Goal: Task Accomplishment & Management: Manage account settings

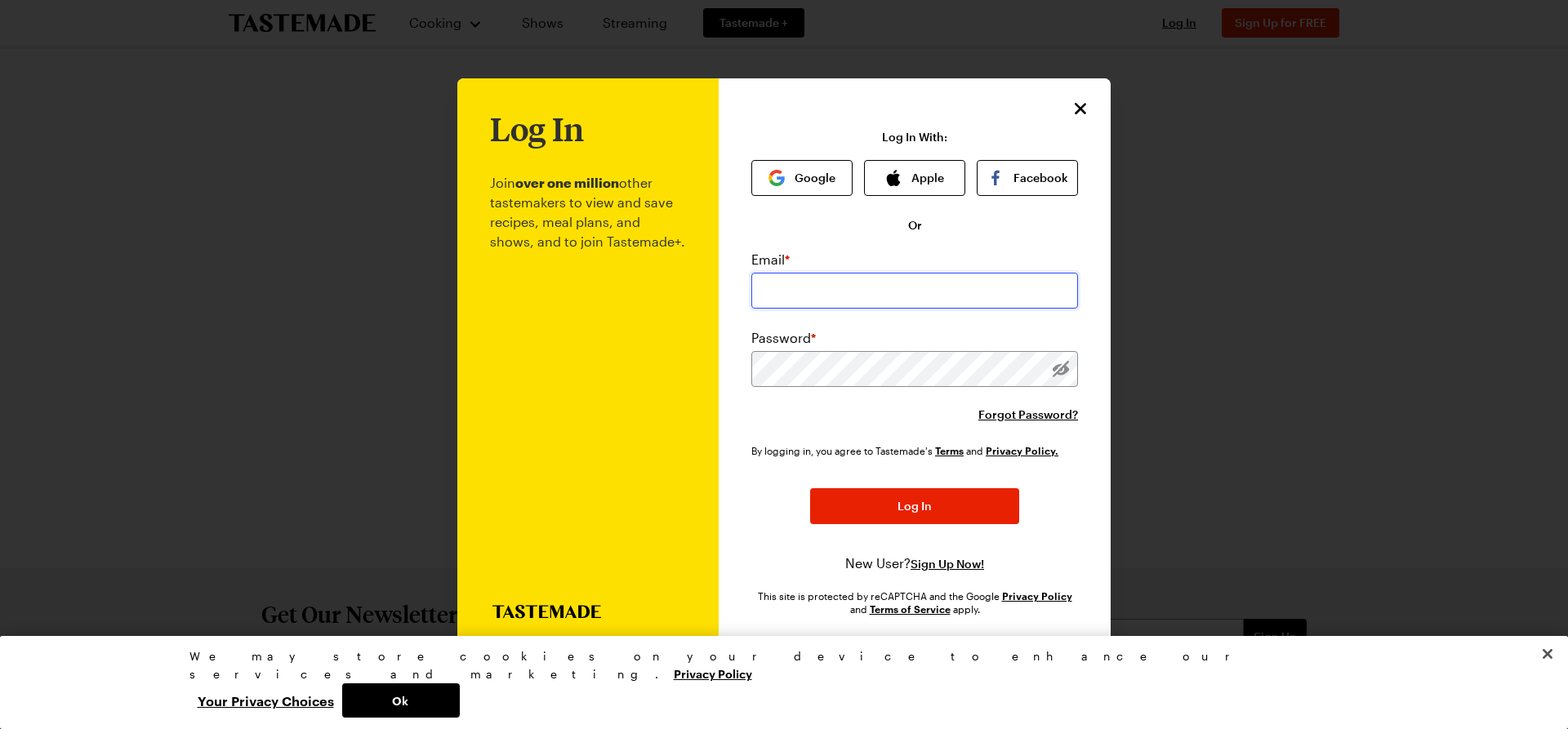
click at [884, 300] on input "email" at bounding box center [914, 290] width 326 height 36
click at [1553, 671] on button "Close" at bounding box center [1547, 654] width 36 height 36
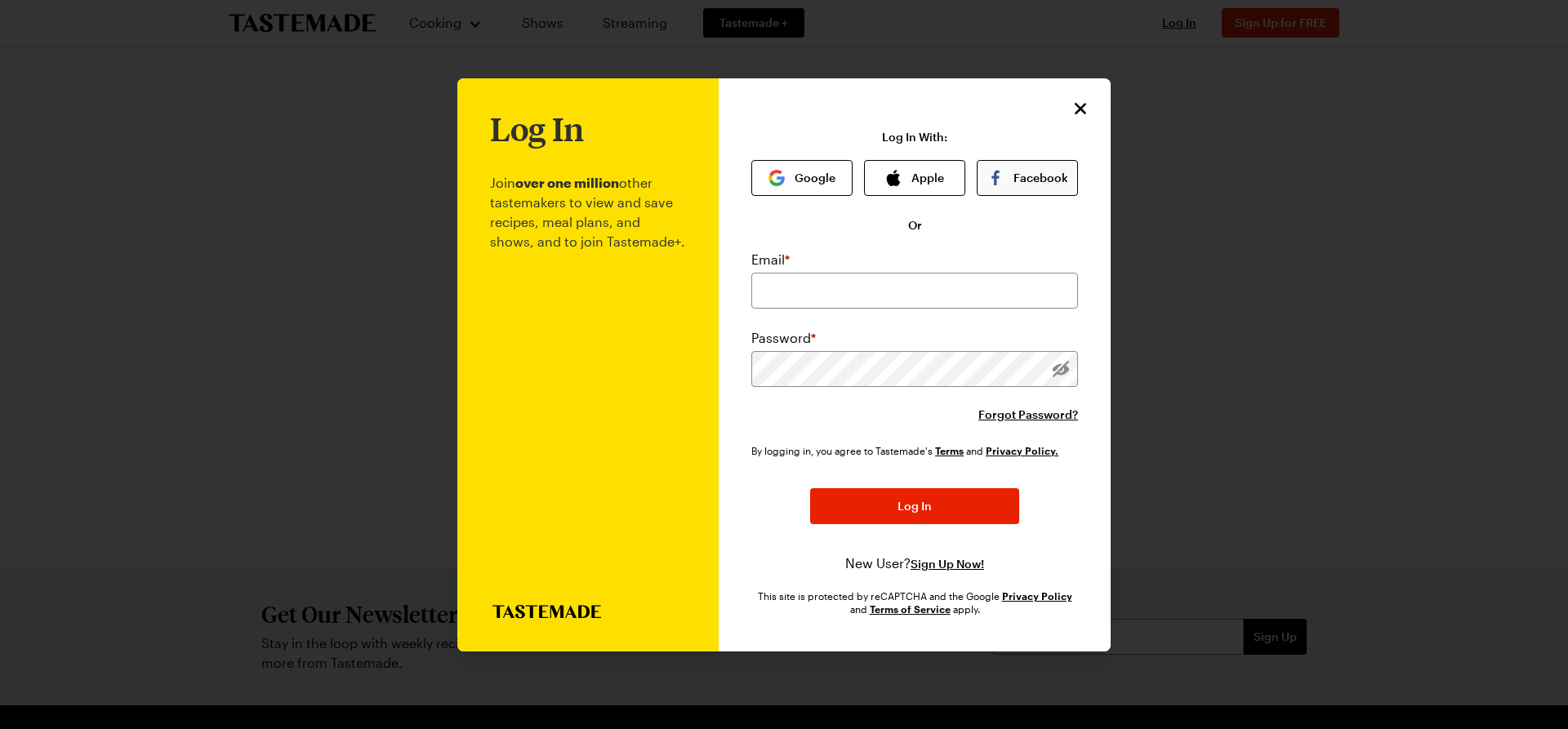
click at [1037, 164] on button "Facebook" at bounding box center [1026, 178] width 101 height 36
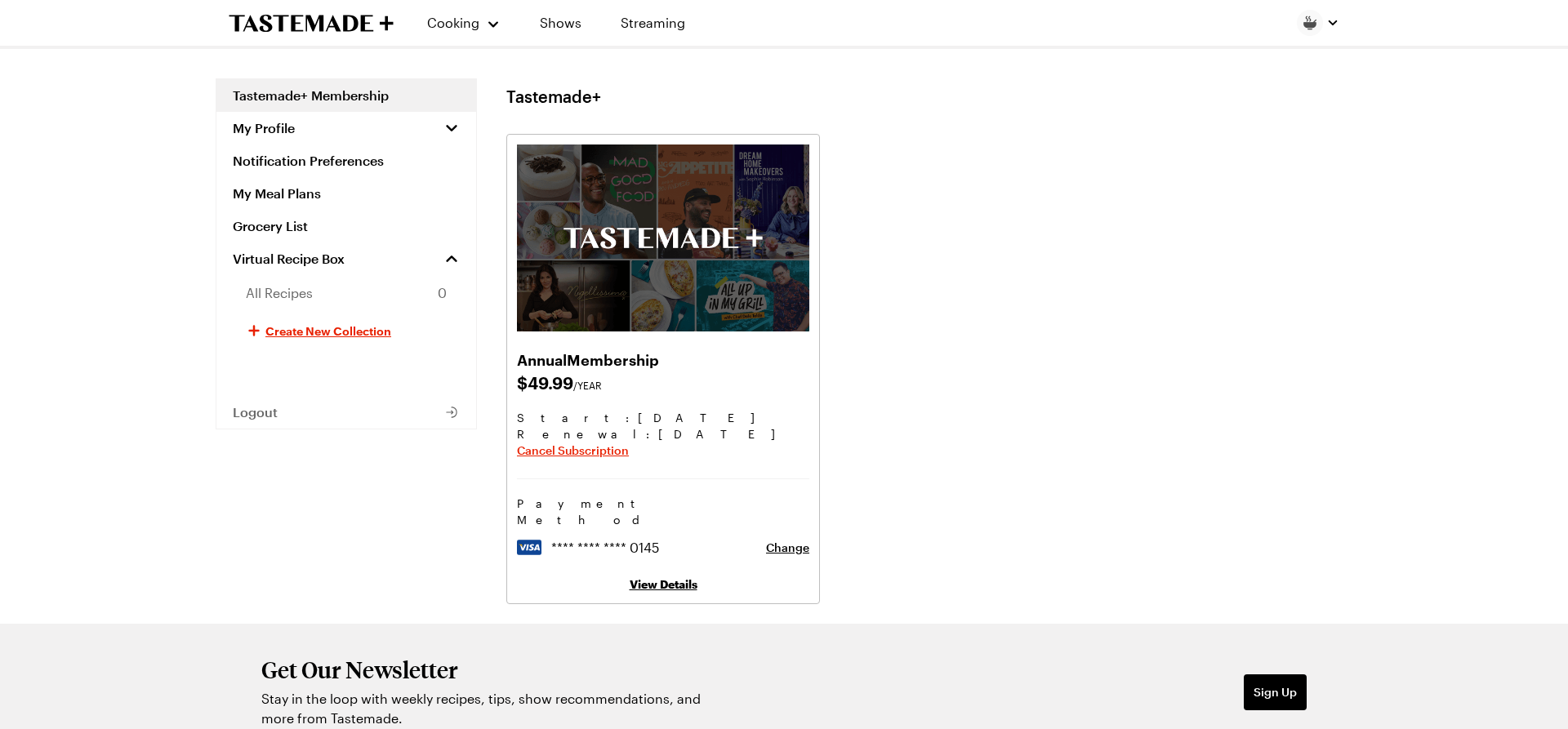
click at [667, 577] on link "View Details" at bounding box center [663, 584] width 68 height 14
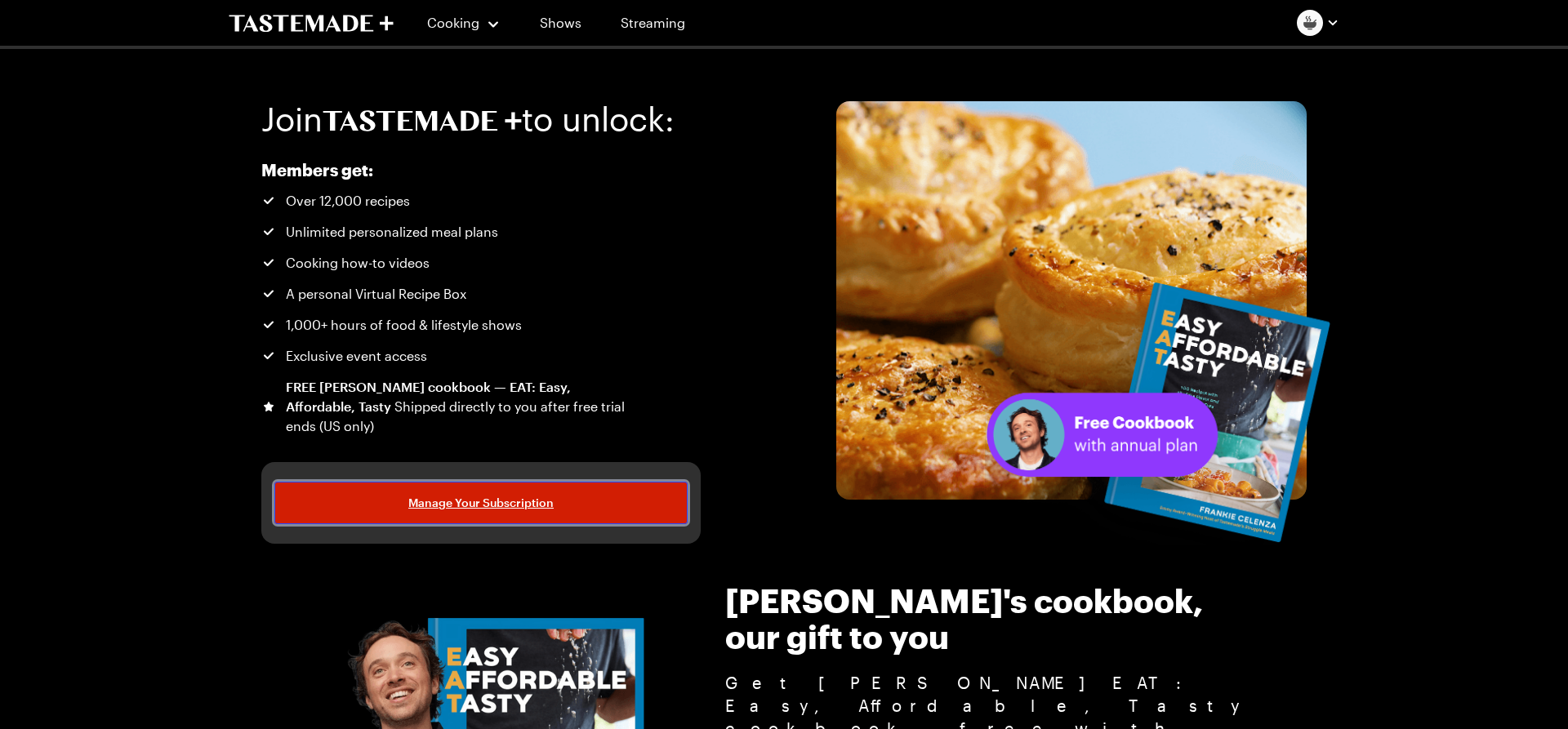
click at [570, 513] on link "Manage Your Subscription" at bounding box center [481, 503] width 413 height 42
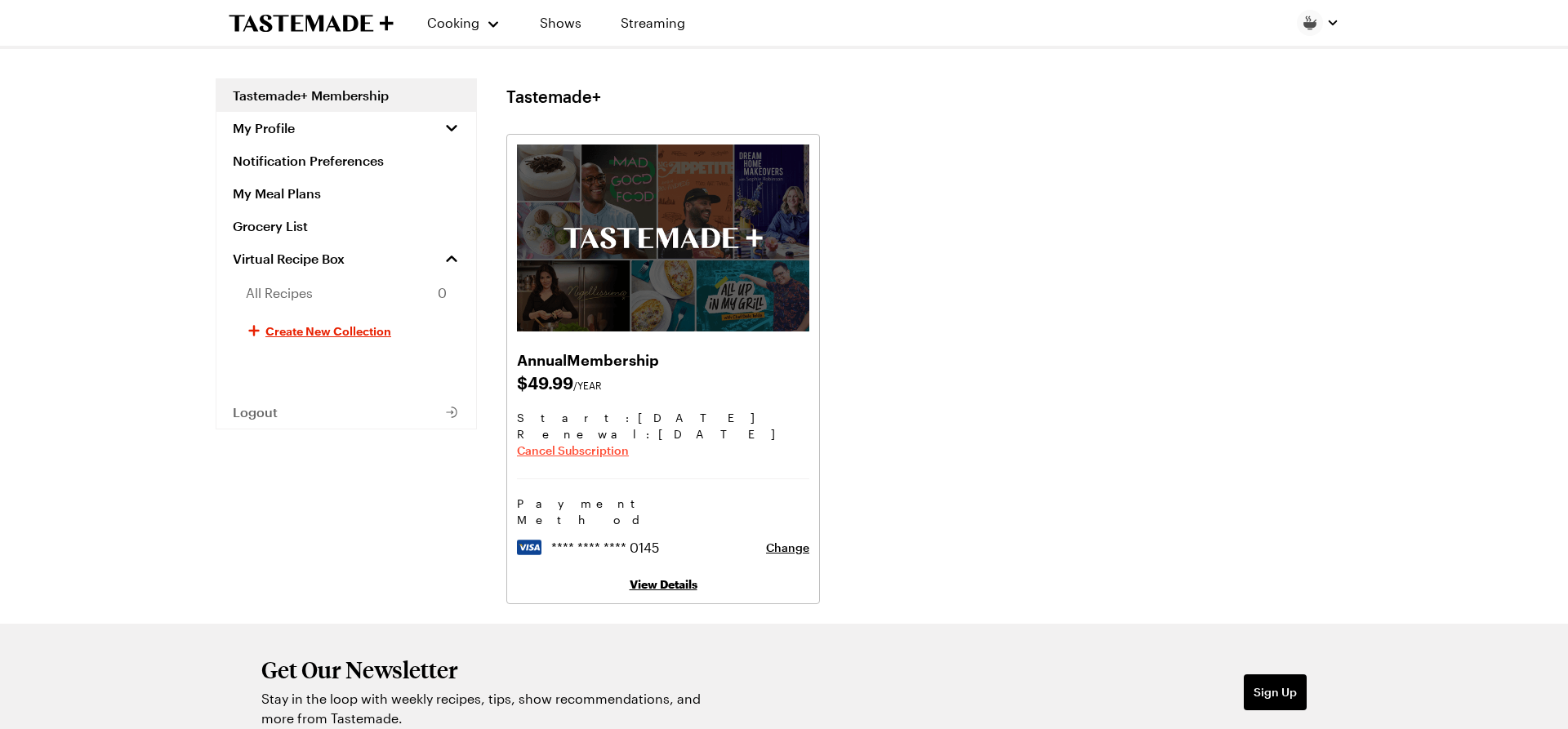
click at [547, 450] on span "Cancel Subscription" at bounding box center [573, 450] width 112 height 16
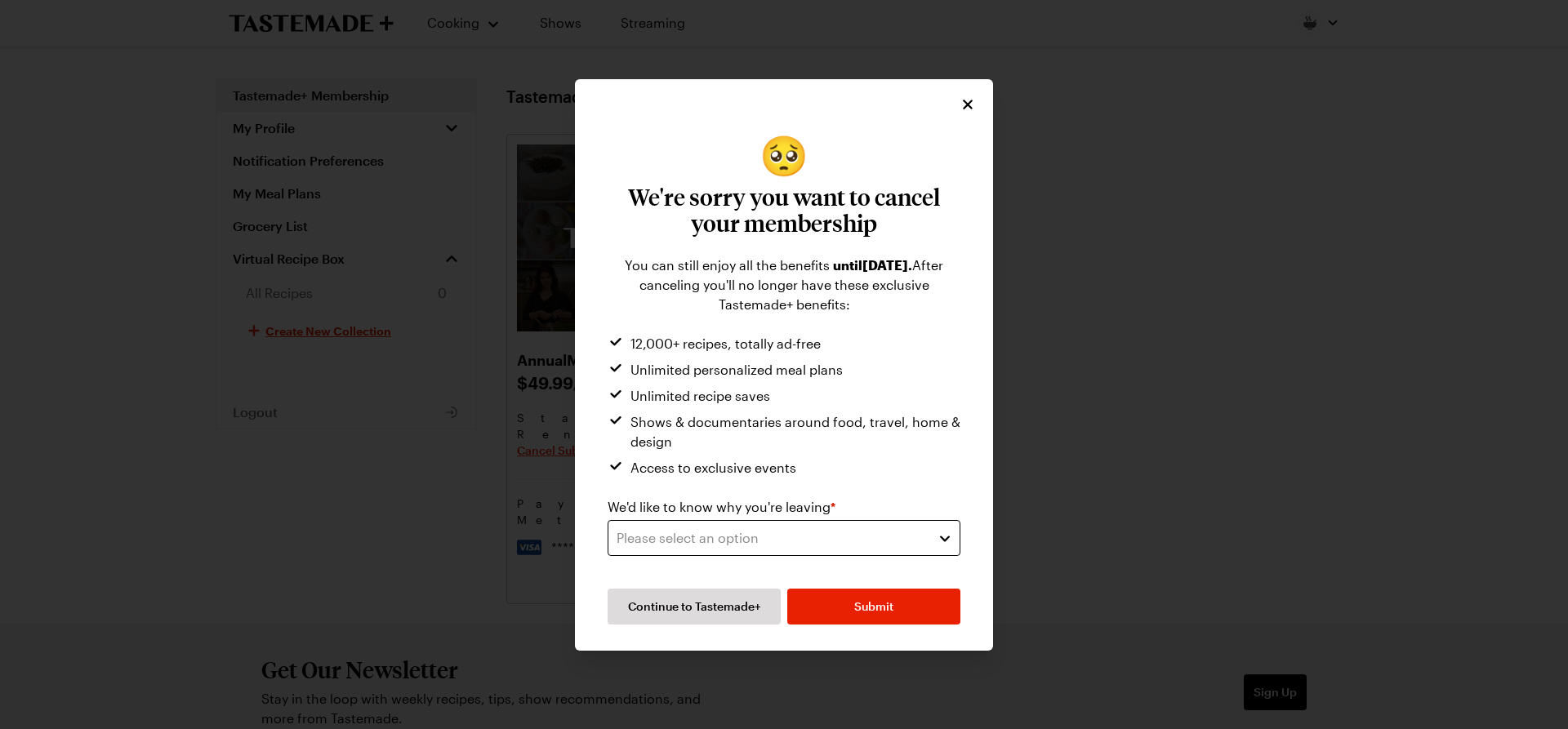
click at [798, 543] on div "Please select an option" at bounding box center [771, 538] width 310 height 20
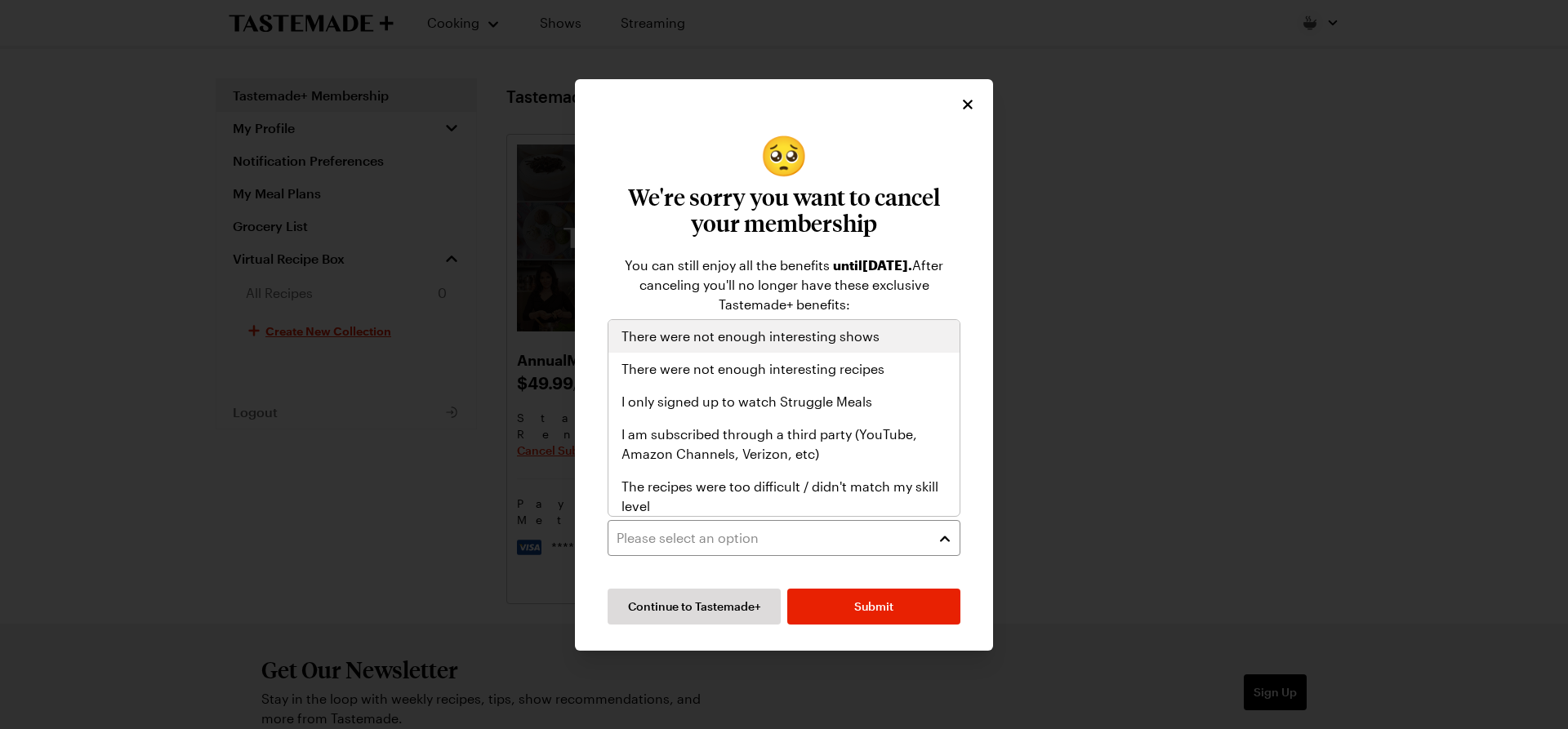
click at [805, 341] on span "There were not enough interesting shows" at bounding box center [751, 336] width 259 height 20
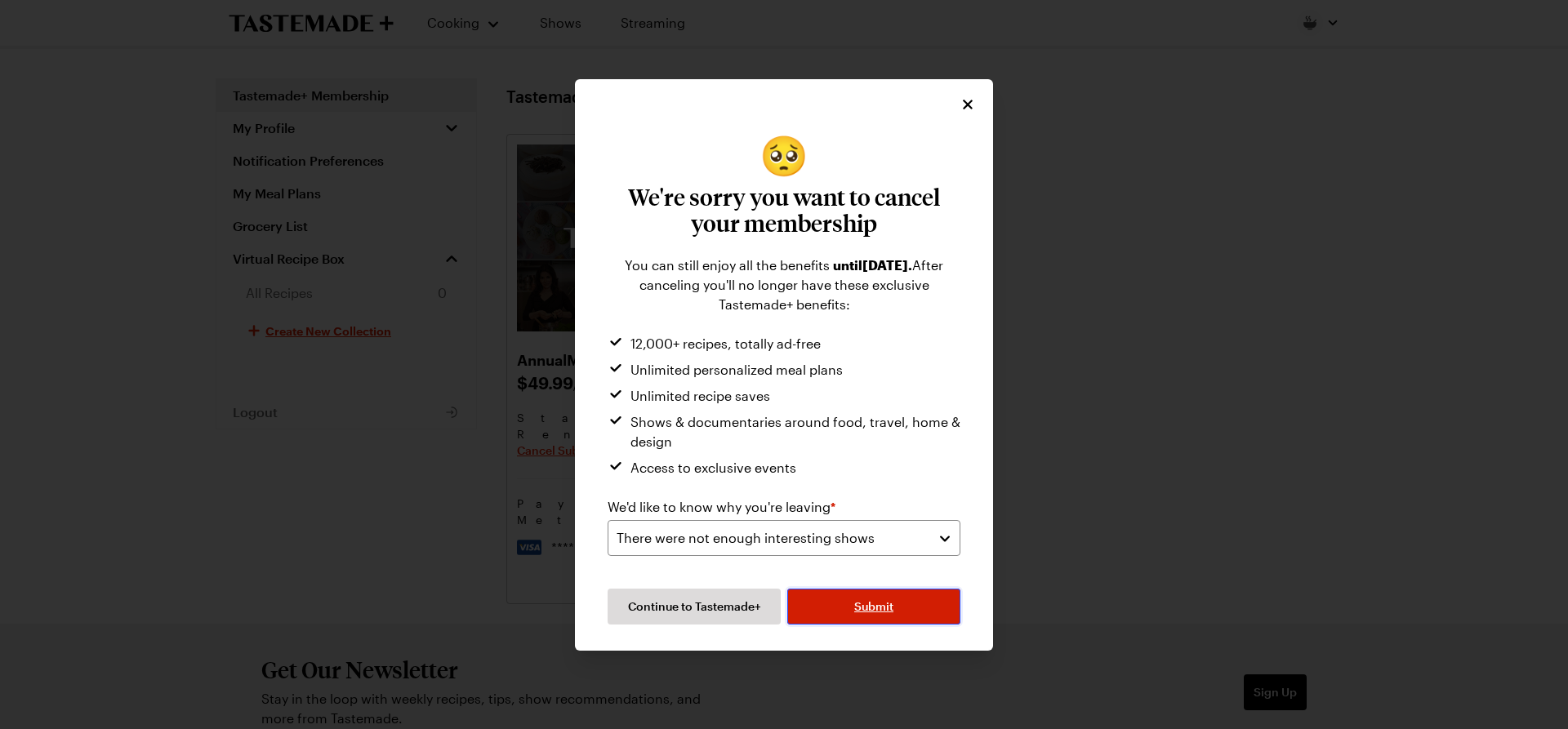
click at [905, 603] on button "Submit" at bounding box center [873, 606] width 173 height 36
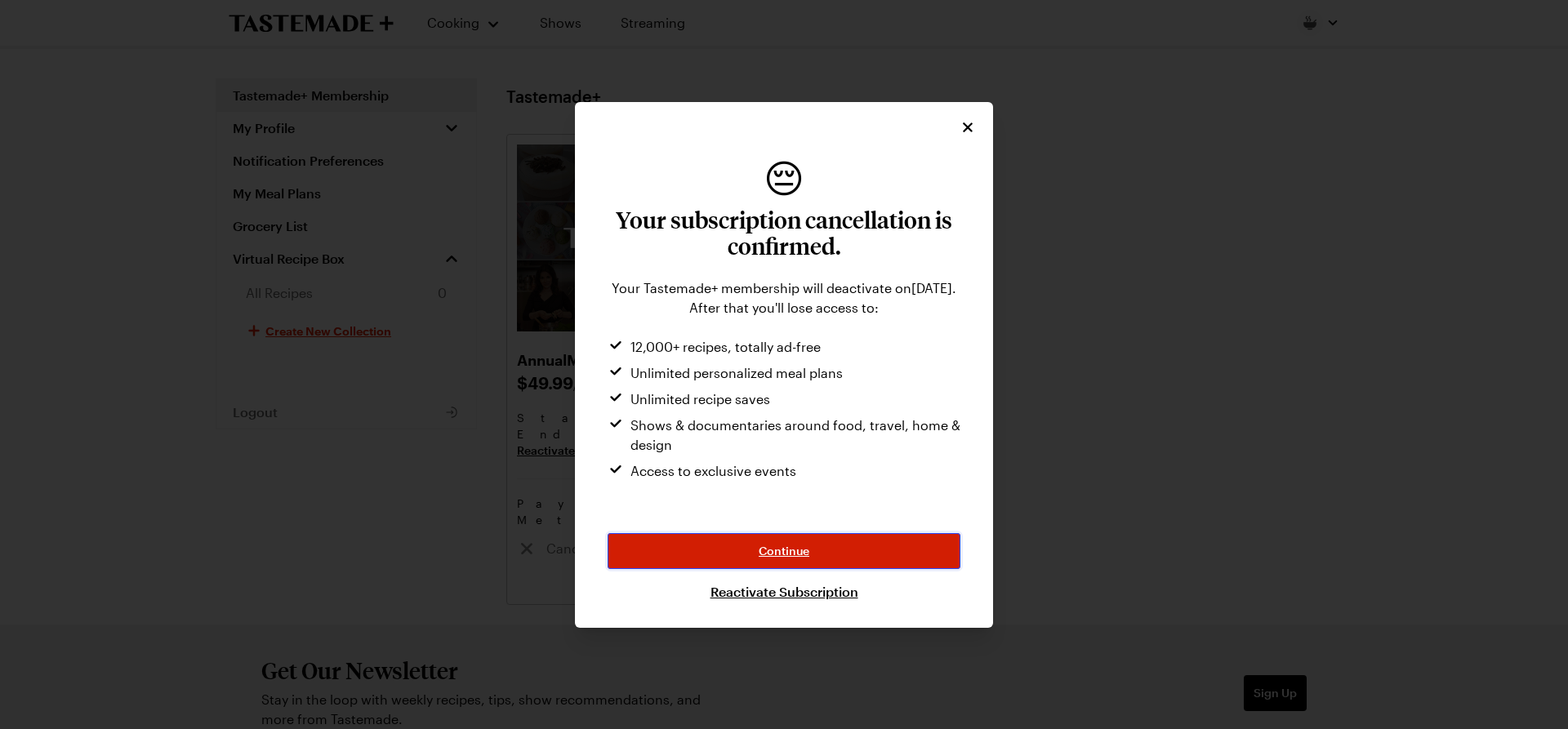
click at [926, 556] on button "Continue" at bounding box center [784, 551] width 353 height 36
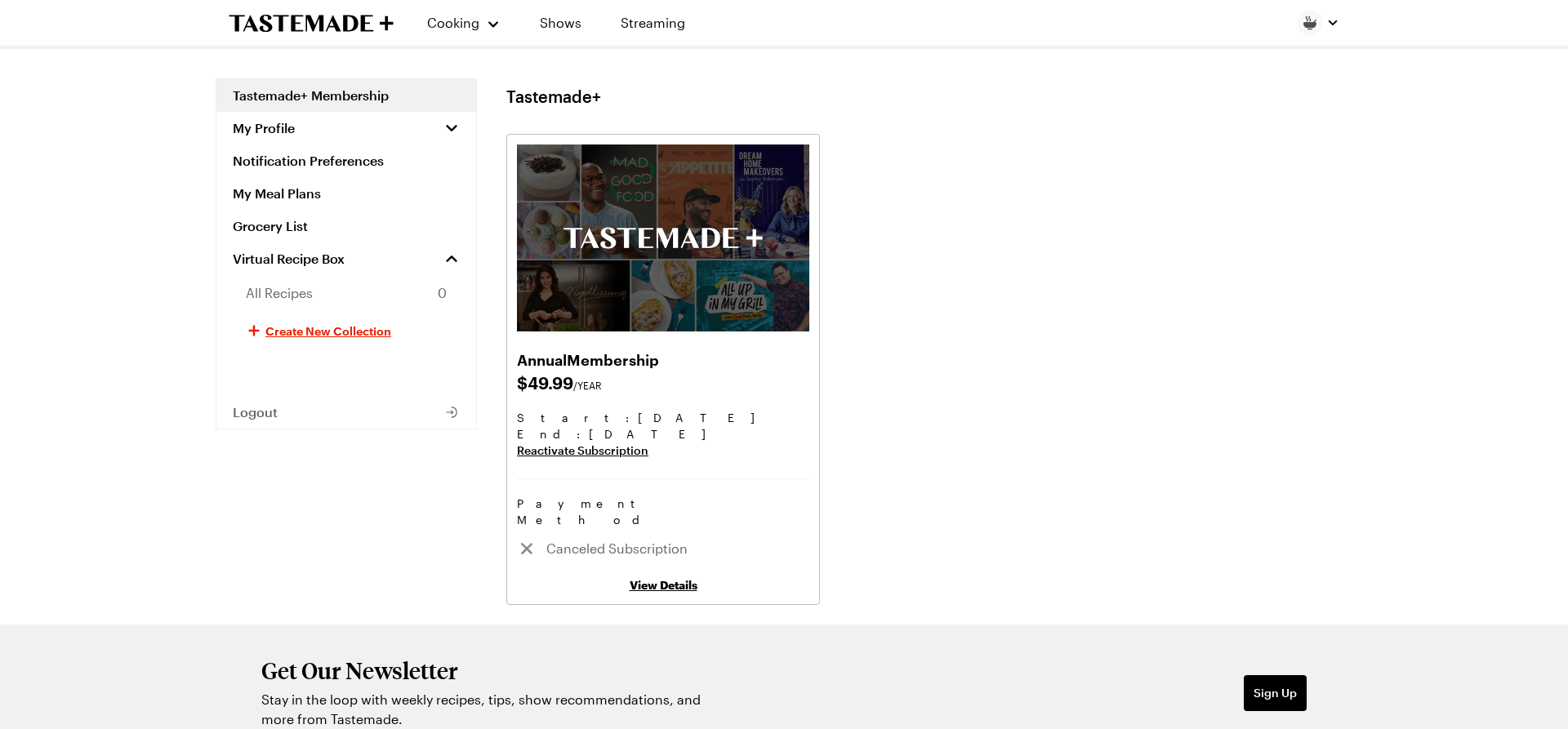
click at [11, 289] on div "Cooking Shows Streaming Tastemade+ Membership My Profile Notification Preferenc…" at bounding box center [784, 461] width 1568 height 923
click at [296, 18] on icon "To Tastemade Home Page" at bounding box center [310, 24] width 165 height 19
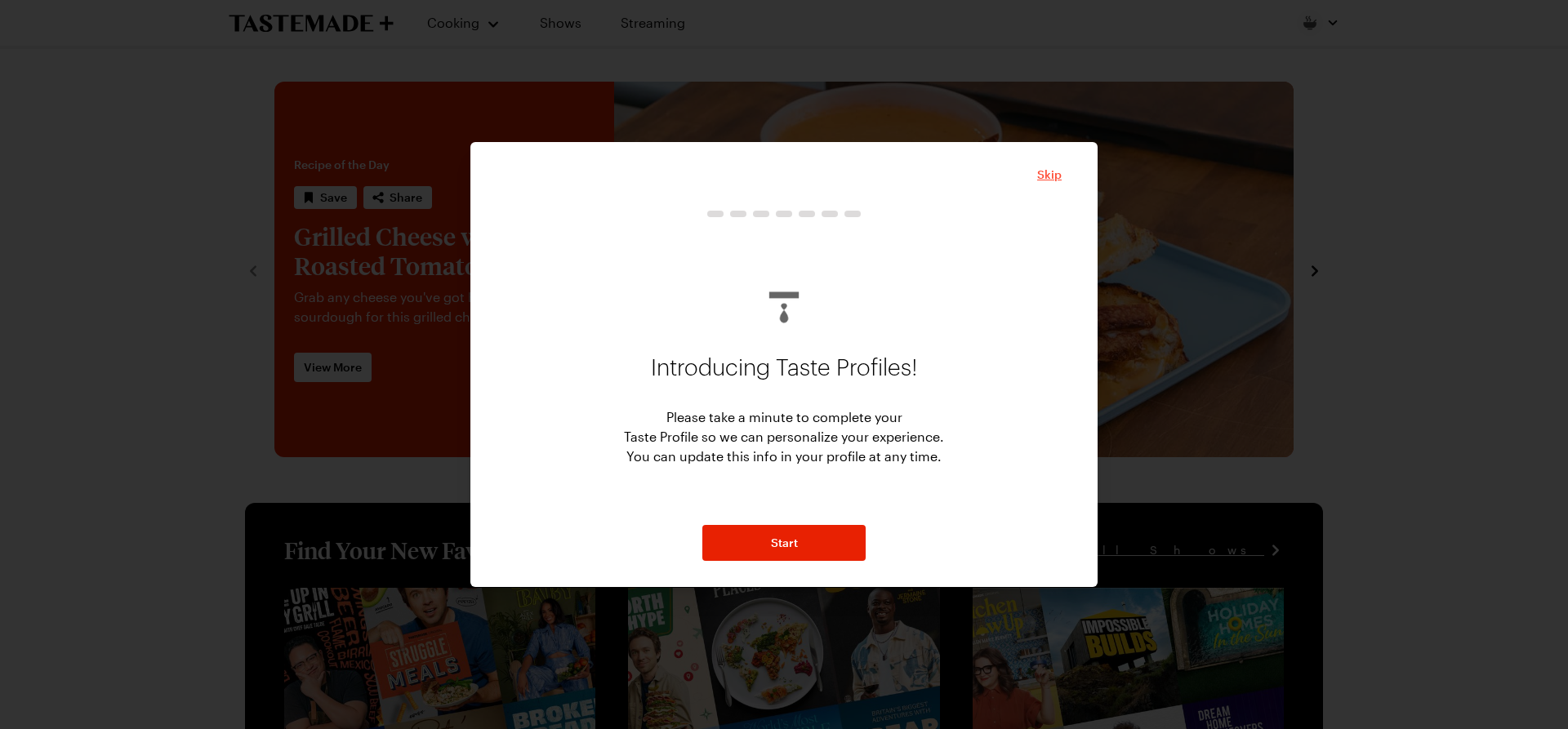
click at [1048, 176] on span "Skip" at bounding box center [1049, 174] width 25 height 16
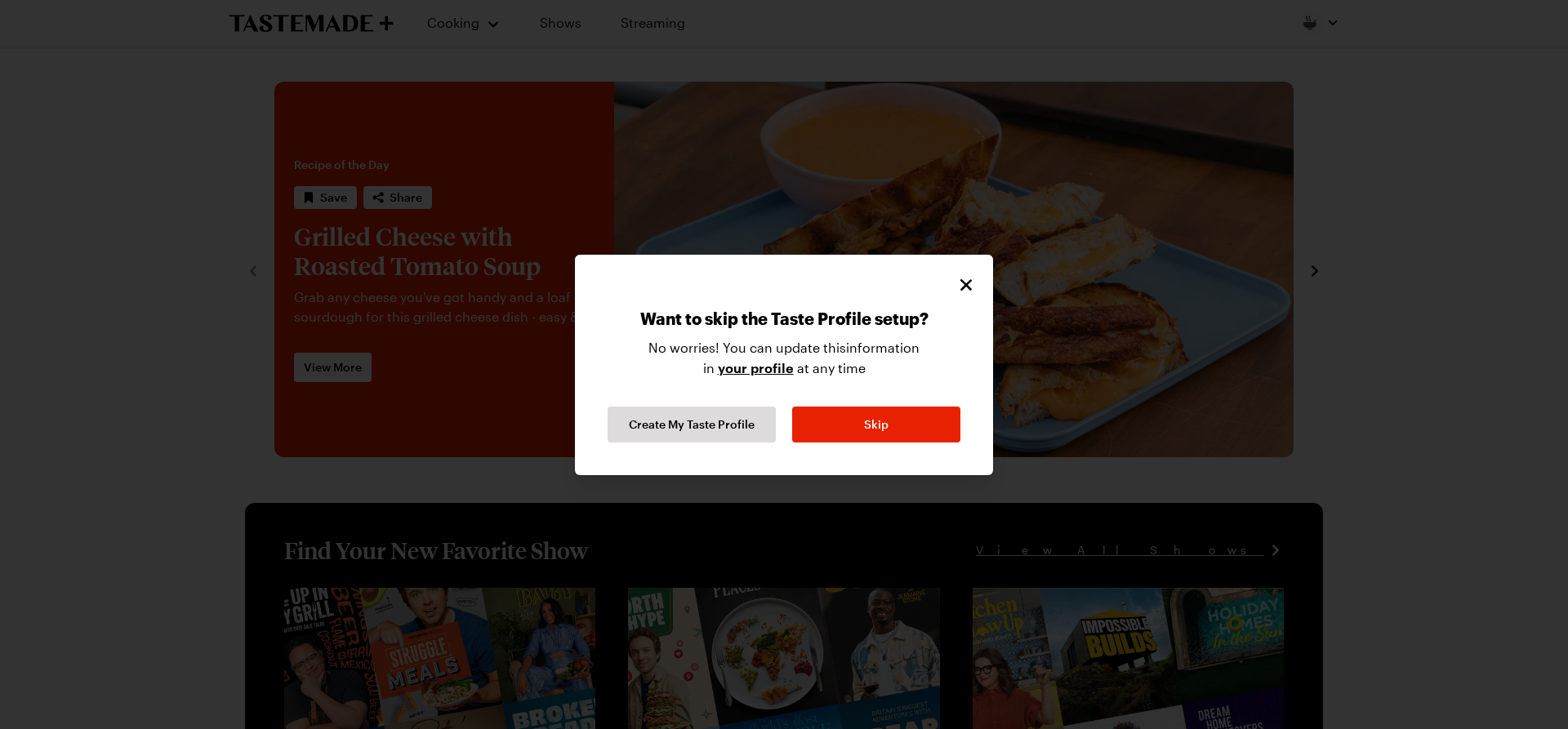
click at [993, 274] on div "Want to skip the Taste Profile setup? No worries! You can update this informati…" at bounding box center [783, 365] width 418 height 221
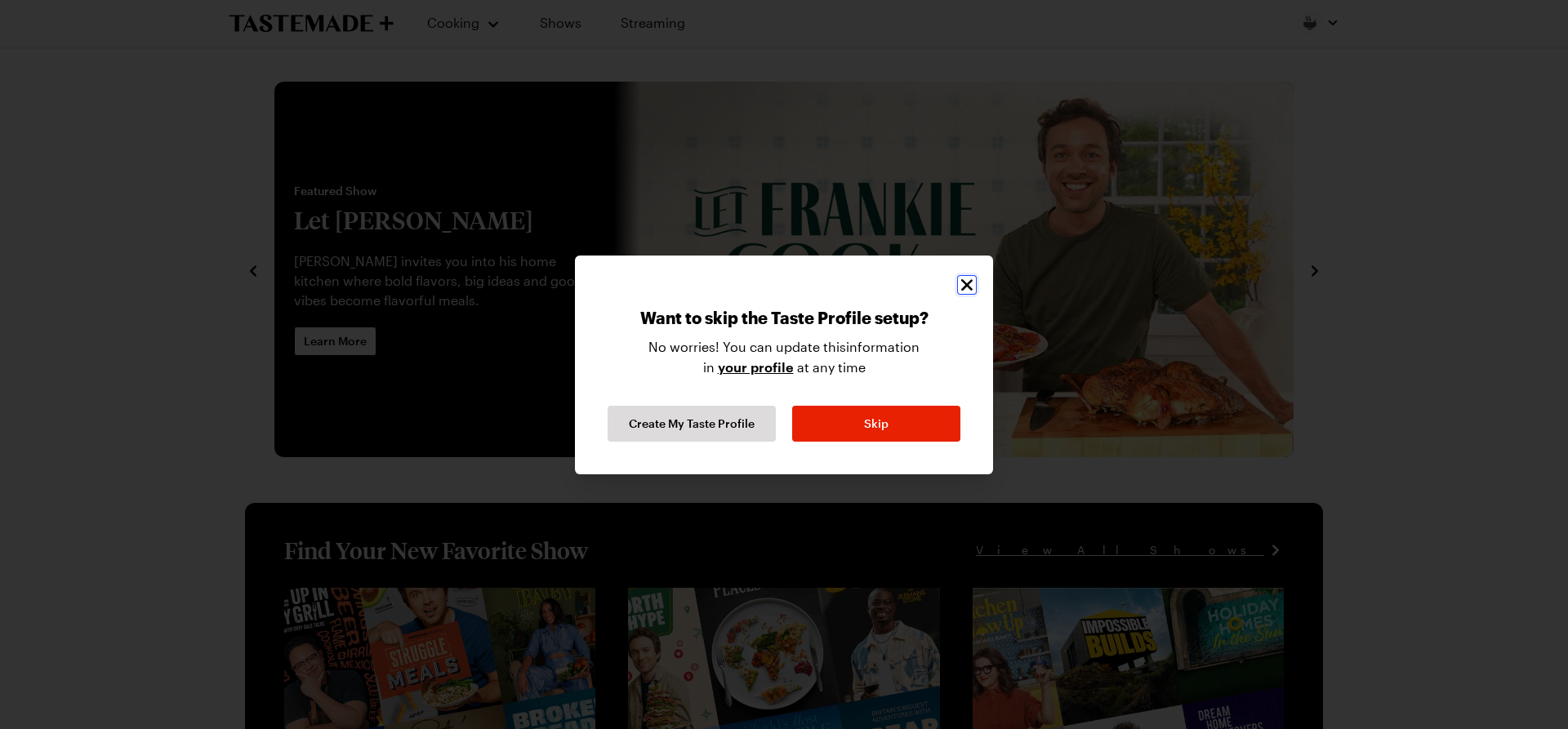
click at [969, 283] on icon "Close" at bounding box center [967, 284] width 11 height 11
